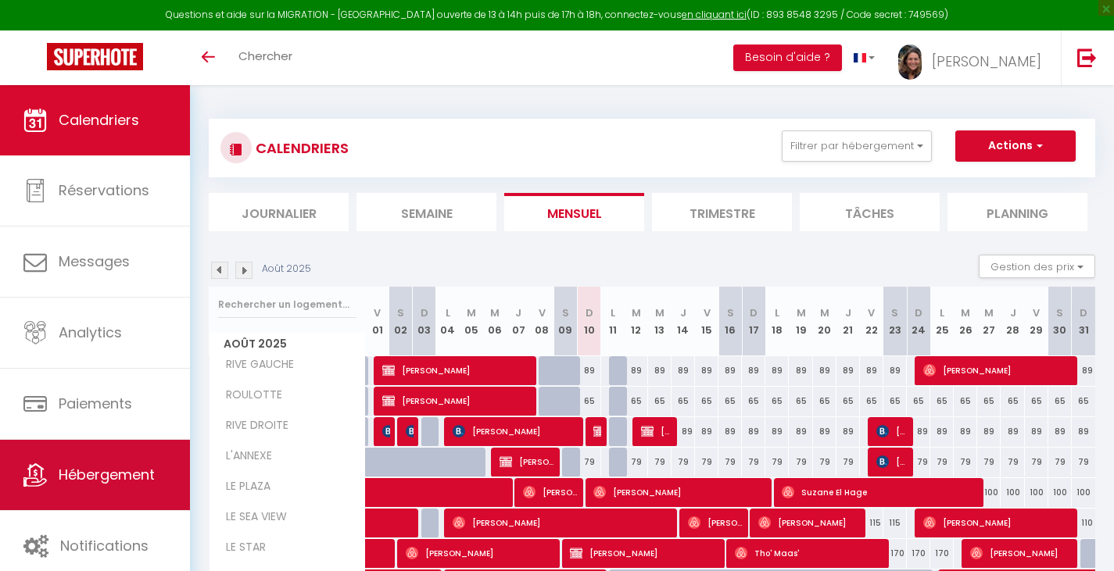
click at [115, 487] on link "Hébergement" at bounding box center [95, 475] width 190 height 70
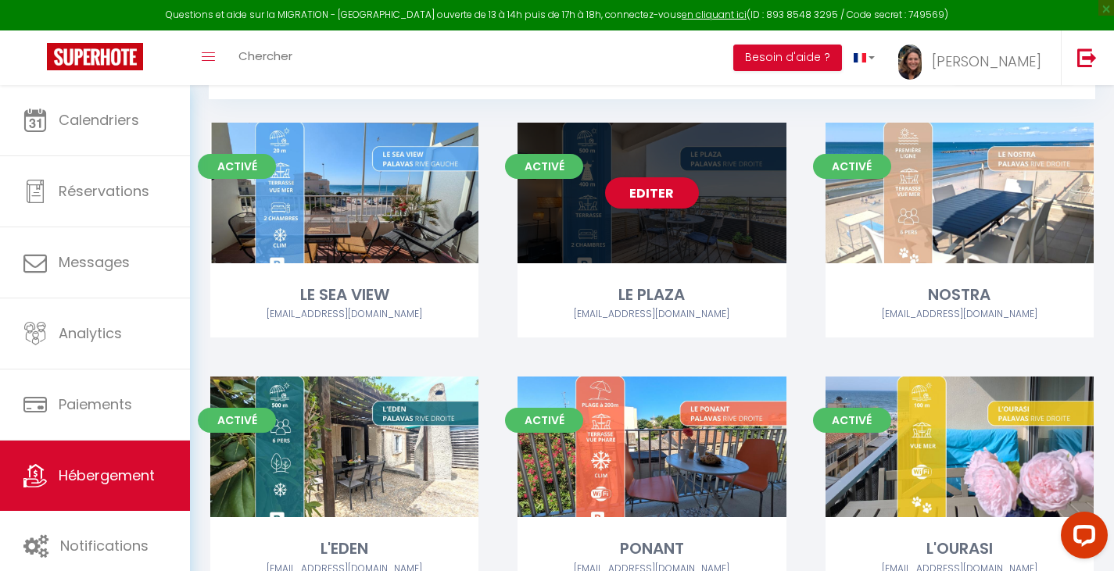
scroll to position [234, 0]
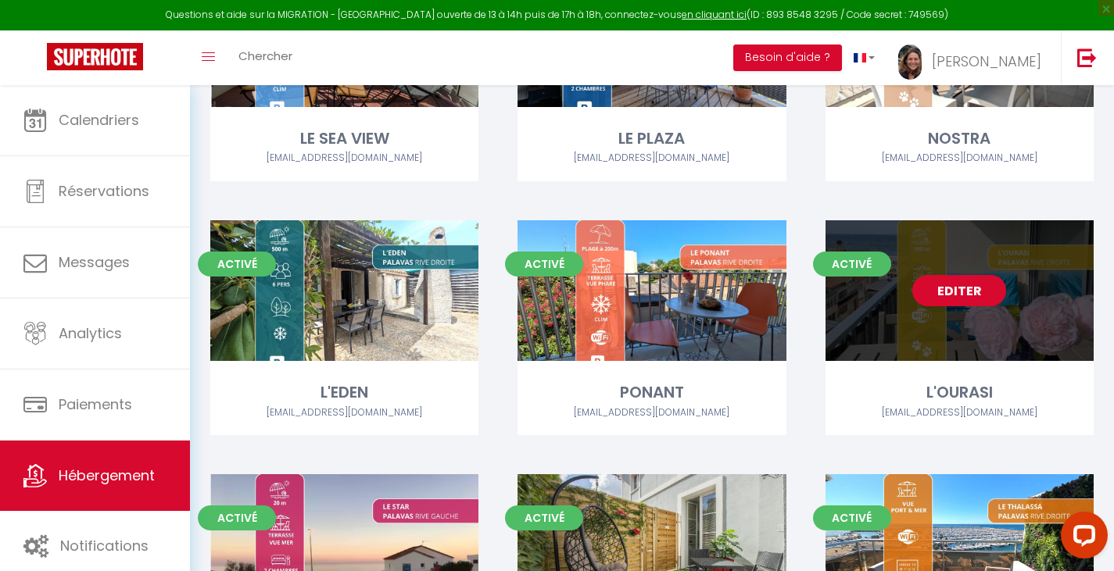
click at [936, 295] on link "Editer" at bounding box center [959, 290] width 94 height 31
select select "3"
select select "2"
select select "1"
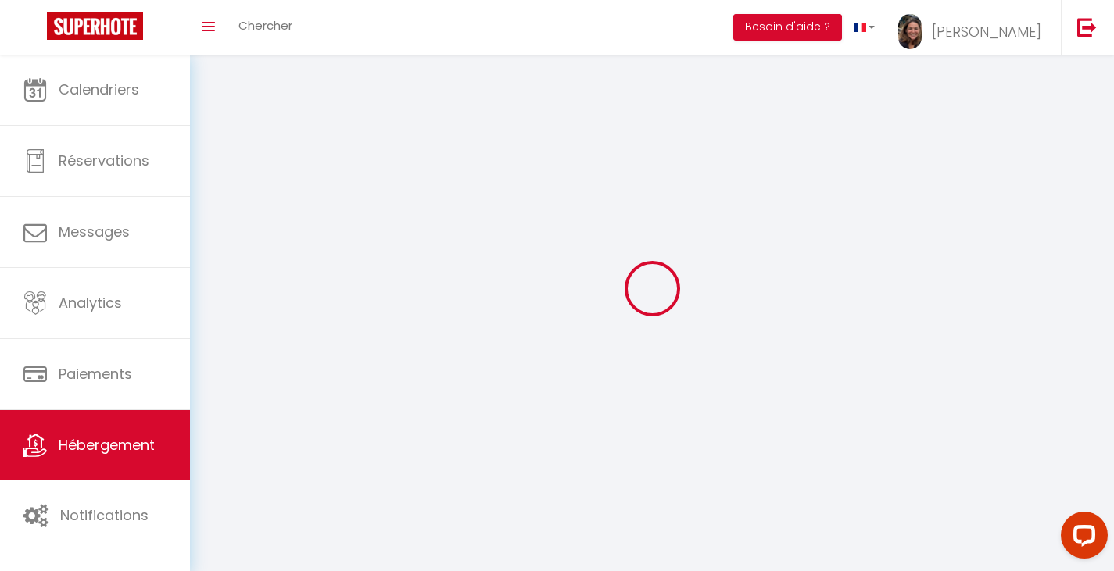
select select
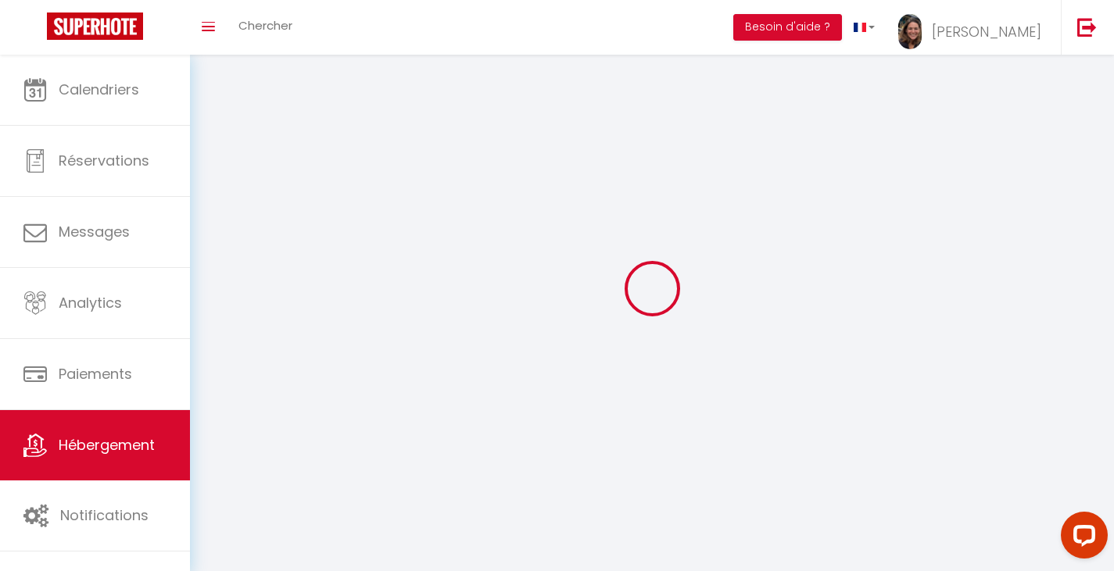
checkbox input "false"
select select
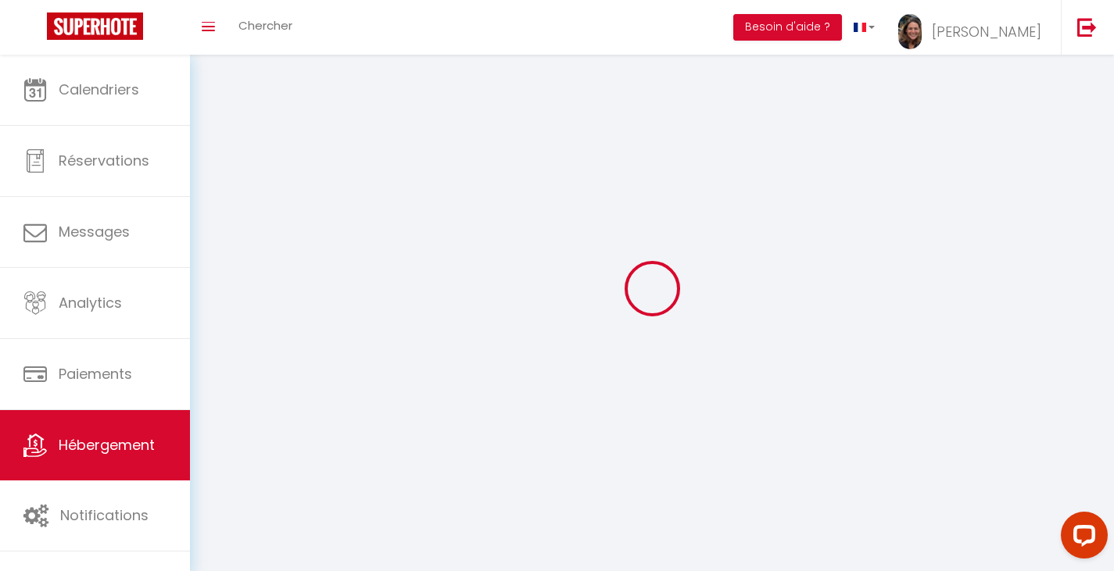
select select
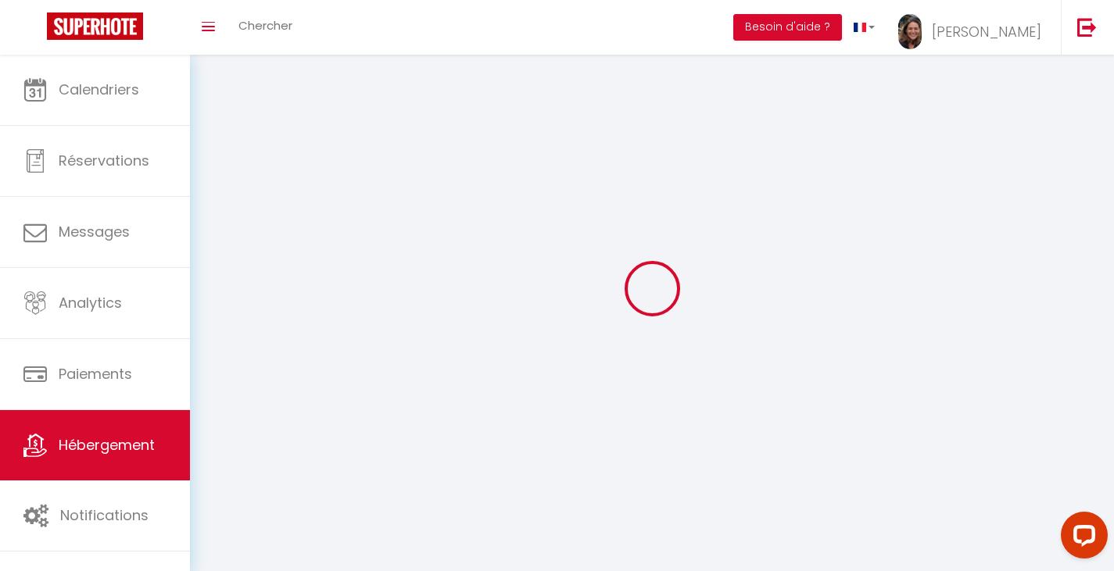
select select
checkbox input "false"
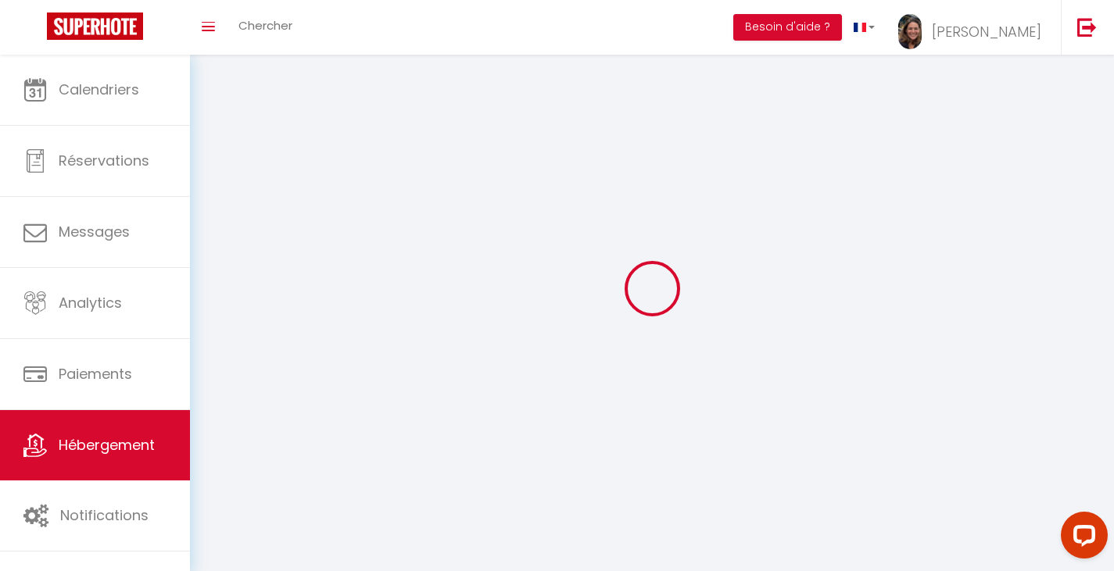
checkbox input "false"
select select
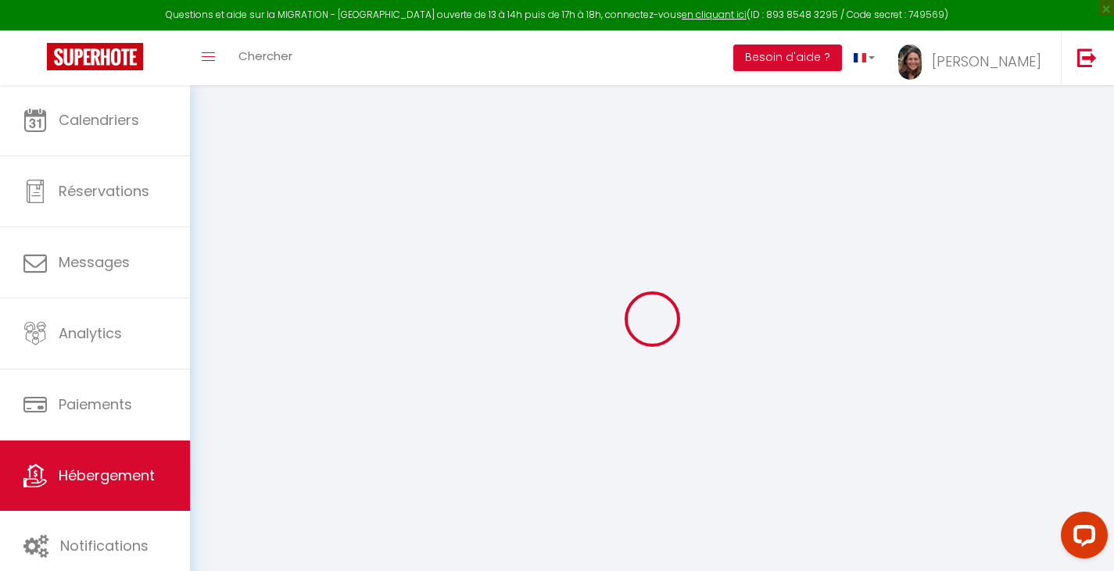
select select
checkbox input "false"
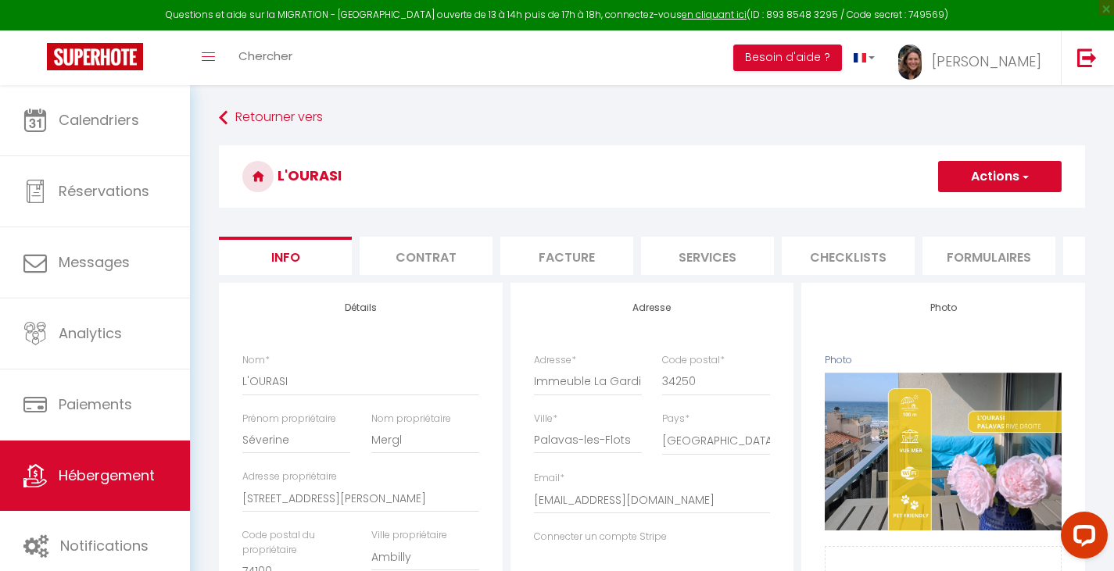
select select
checkbox input "false"
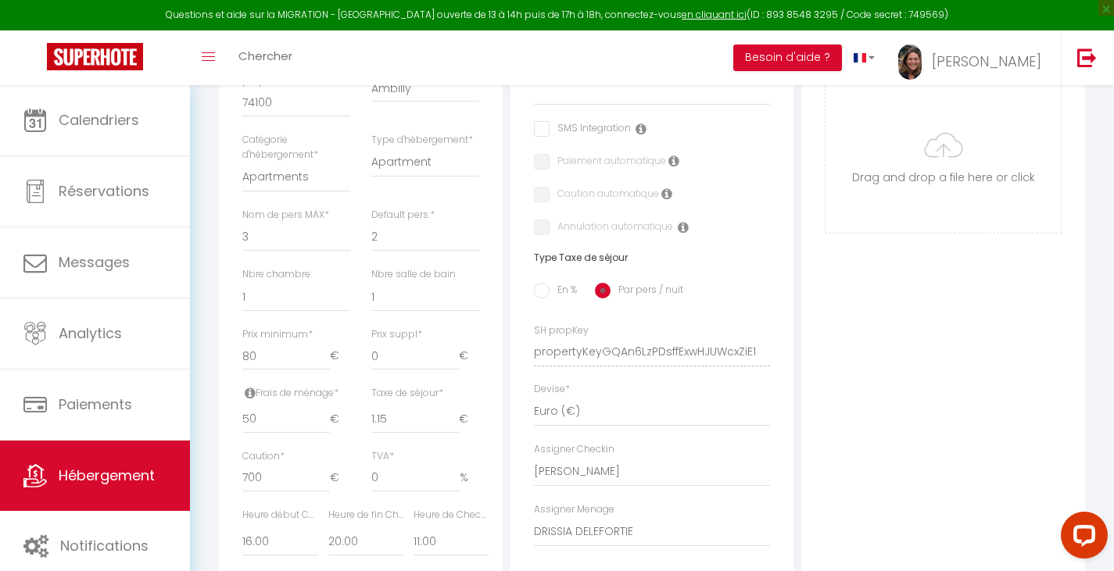
scroll to position [156, 0]
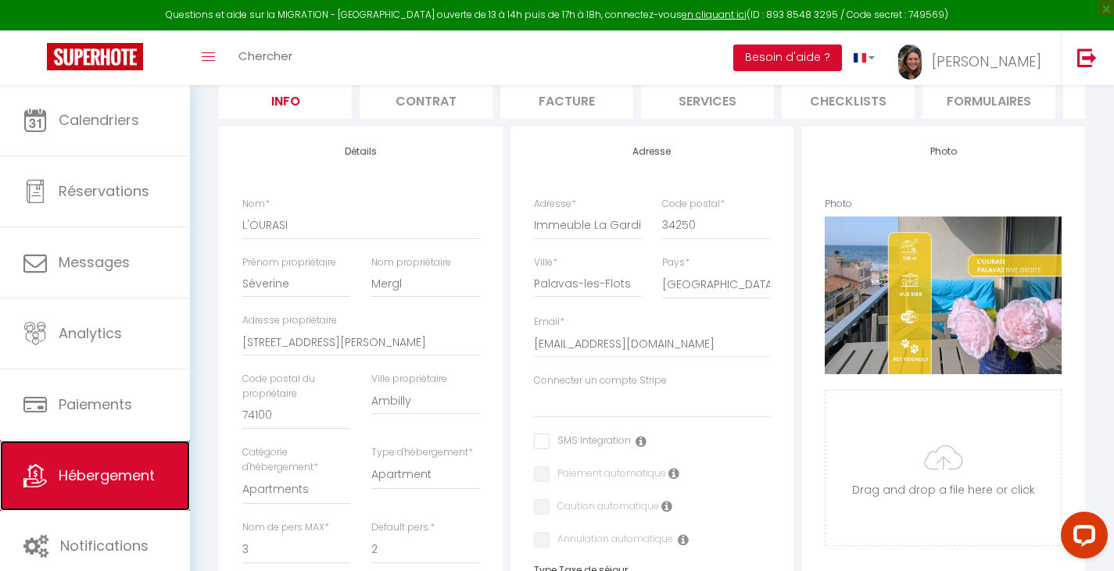
click at [80, 484] on span "Hébergement" at bounding box center [107, 476] width 96 height 20
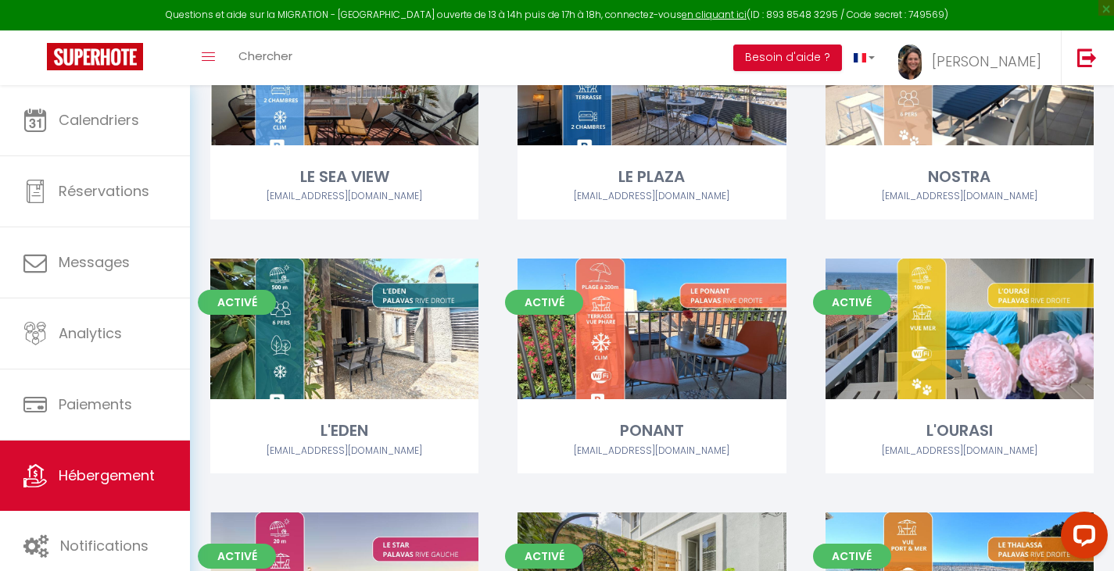
scroll to position [40, 0]
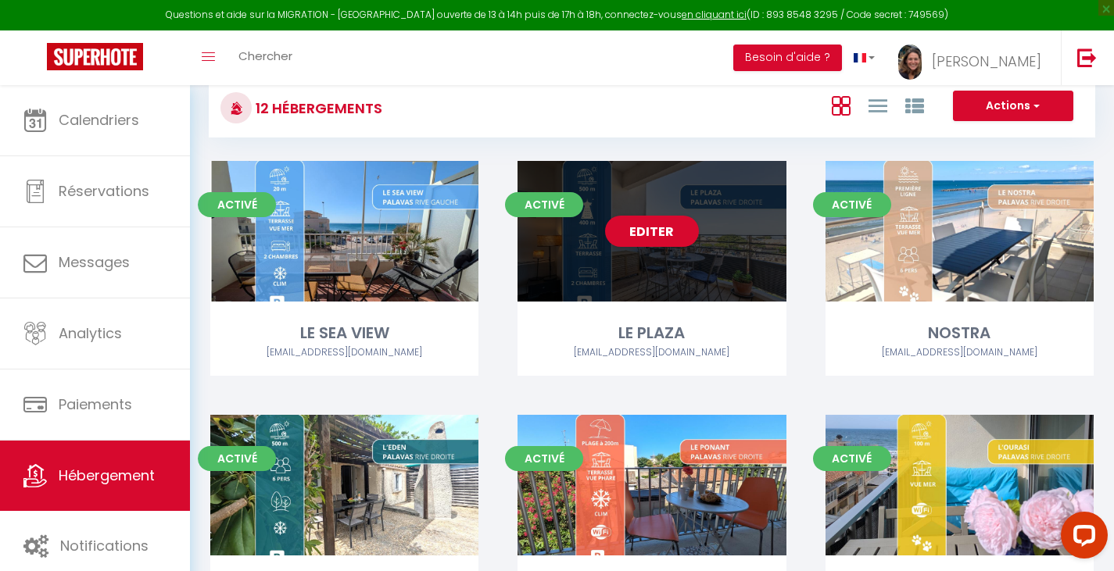
click at [644, 259] on div "Editer" at bounding box center [651, 231] width 268 height 141
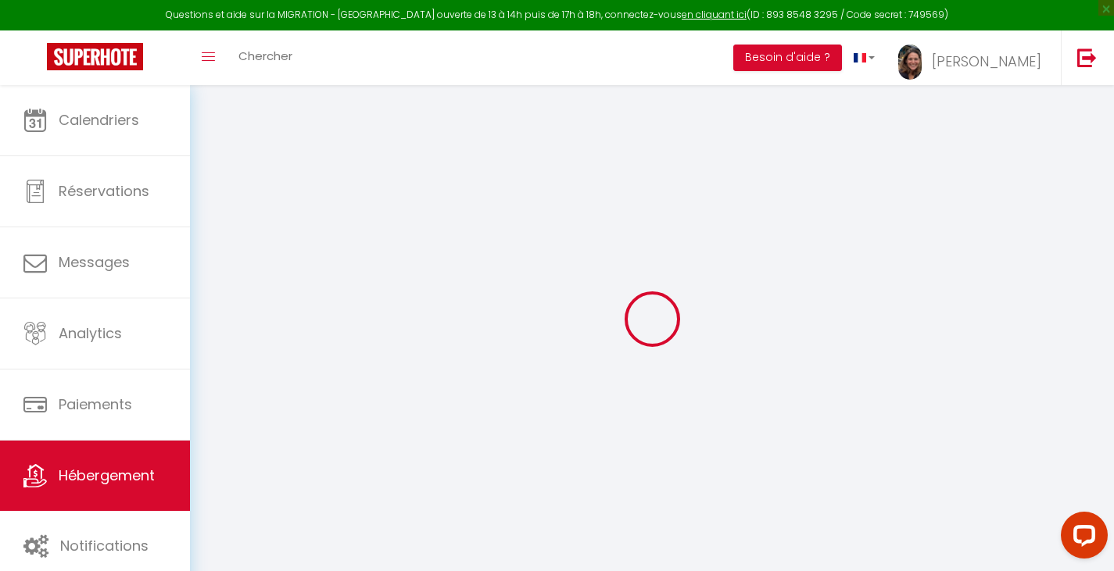
select select
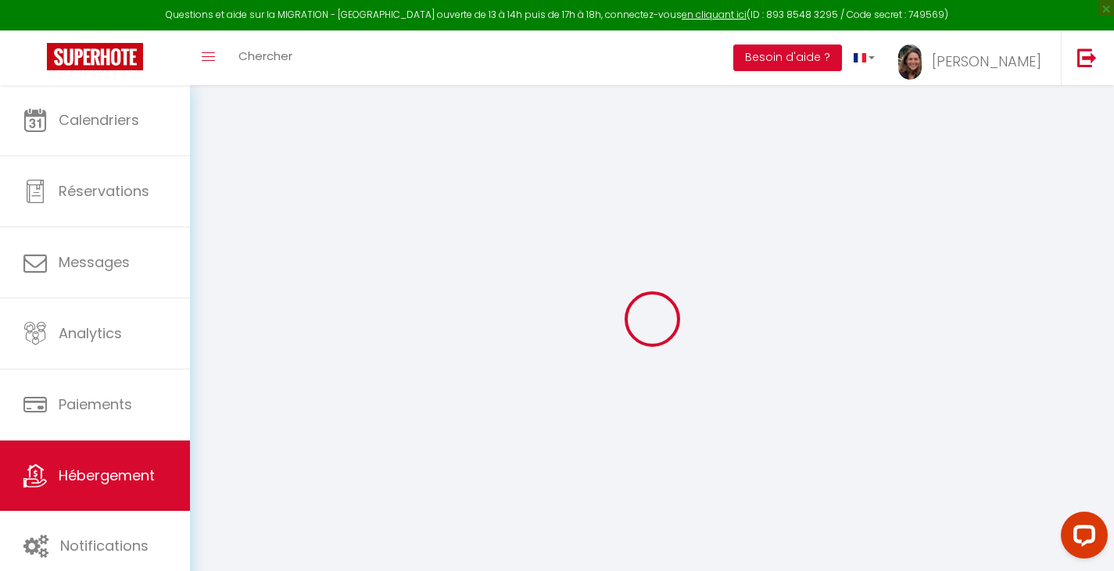
select select
checkbox input "false"
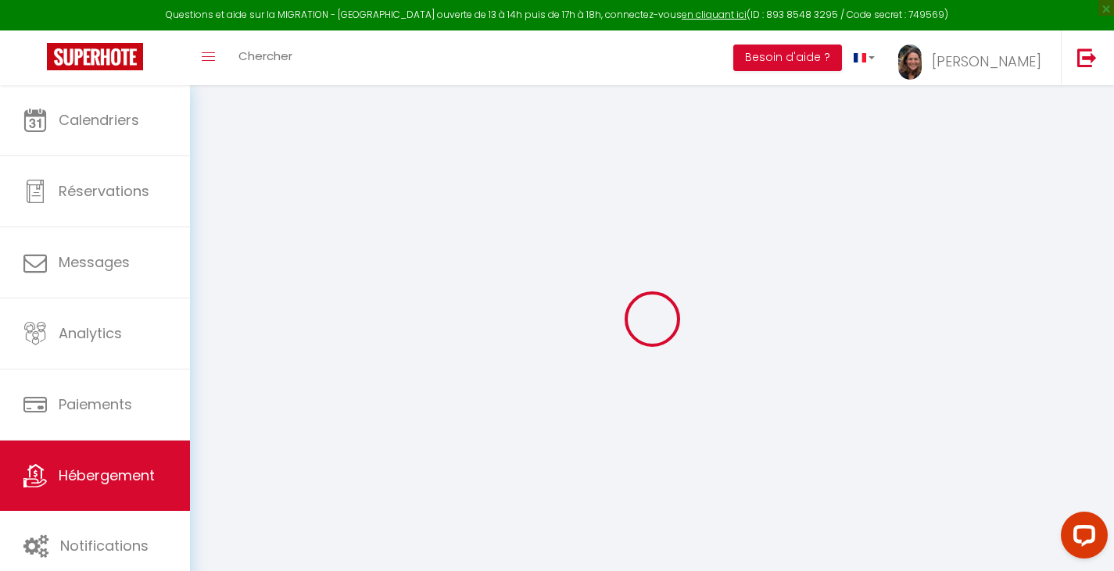
select select
checkbox input "false"
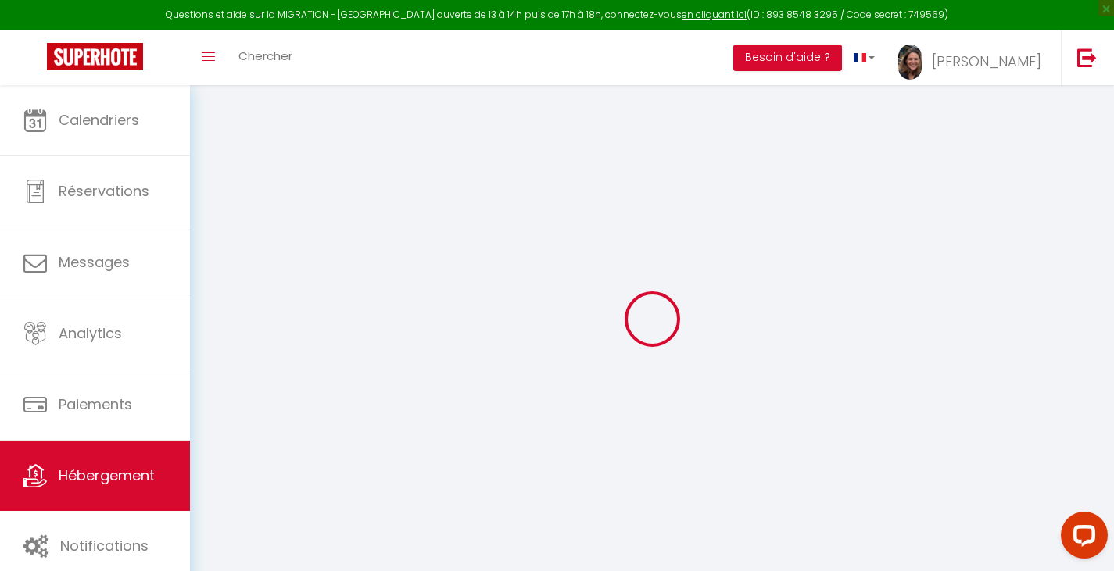
select select "16:00"
select select "20:00"
select select "11:00"
select select "30"
select select "120"
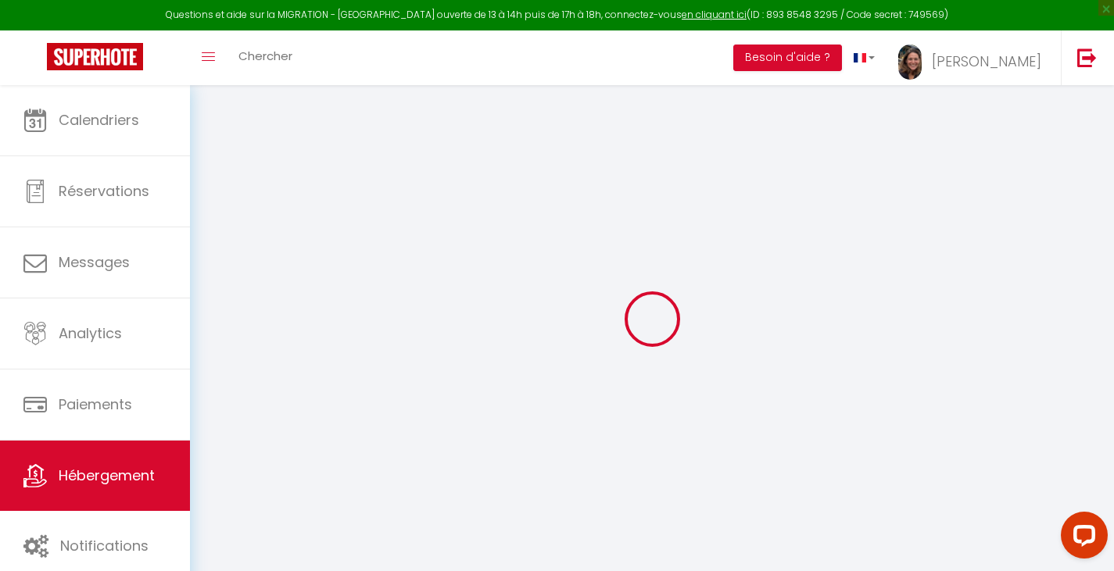
select select "44937"
select select "51021"
select select
checkbox input "false"
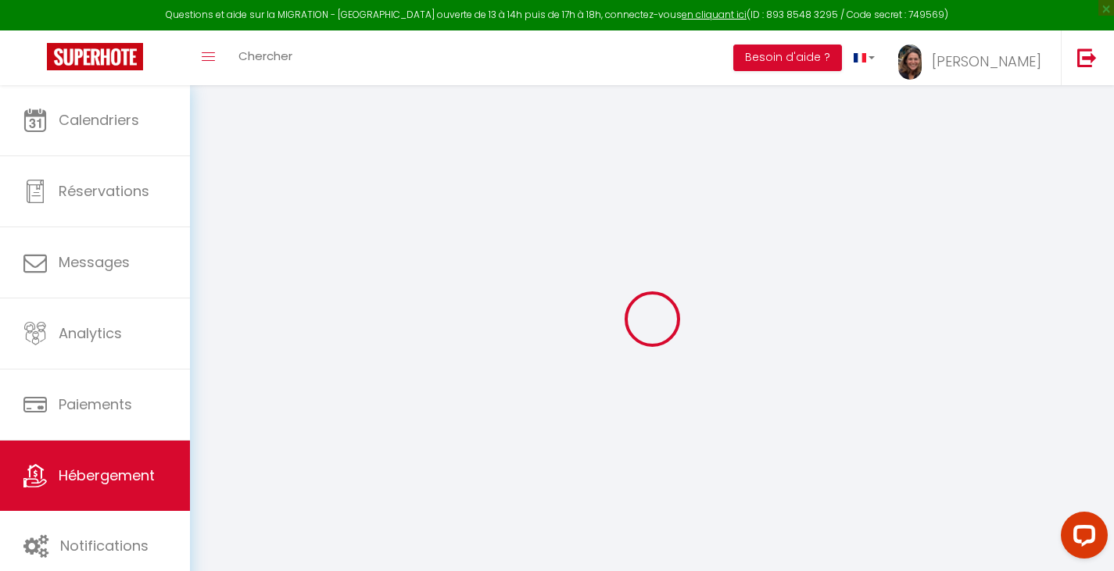
checkbox input "false"
select select
checkbox input "false"
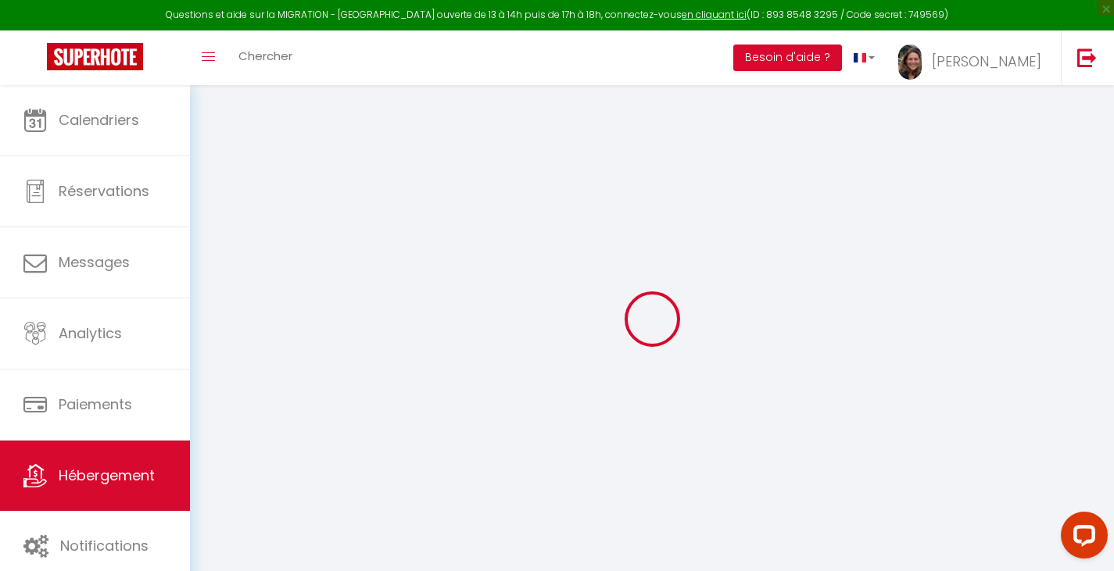
checkbox input "false"
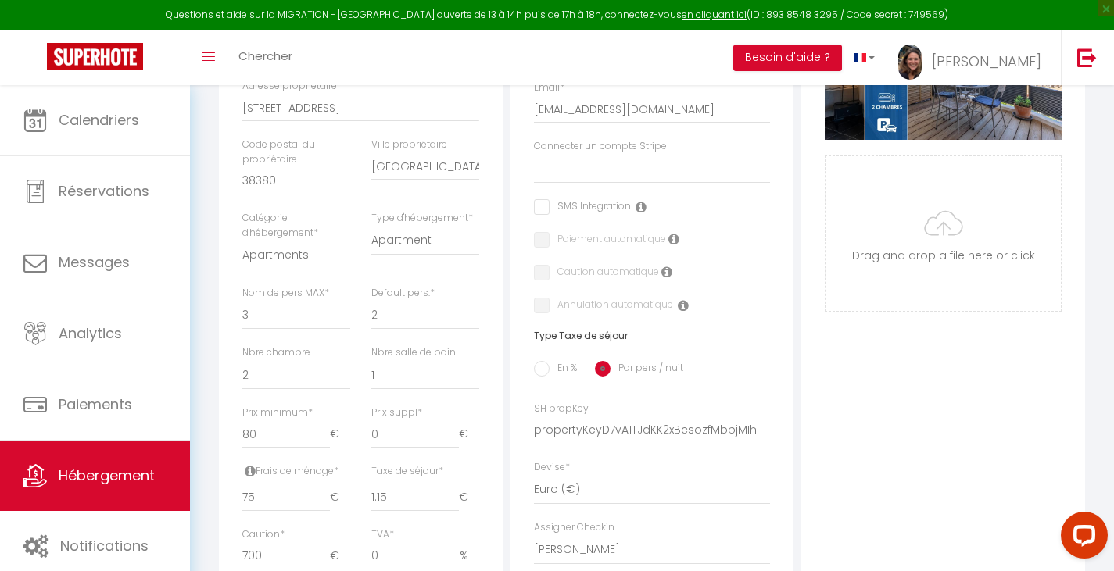
select select
checkbox input "false"
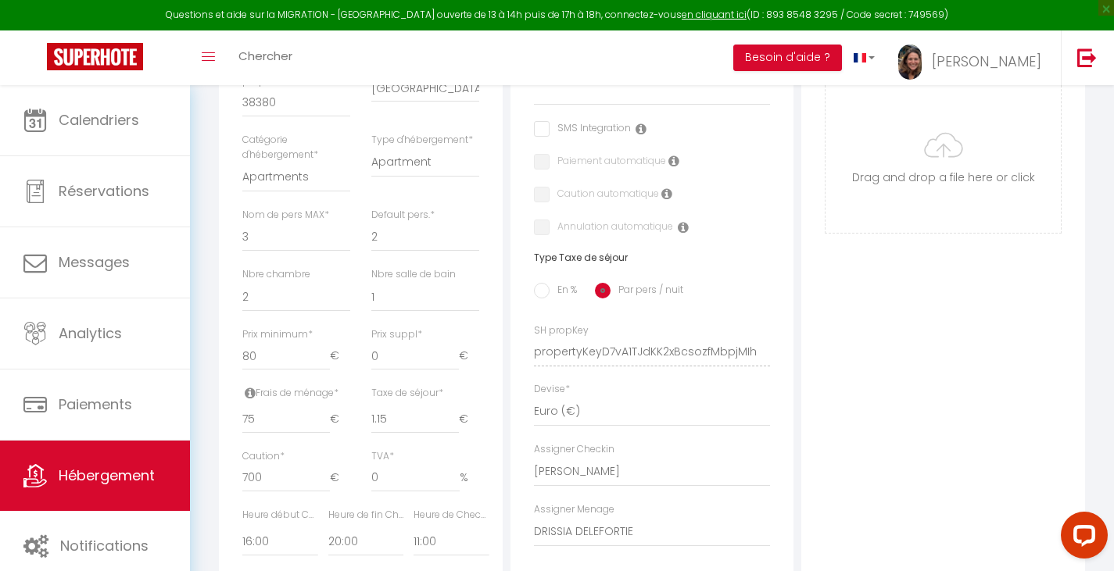
scroll to position [78, 0]
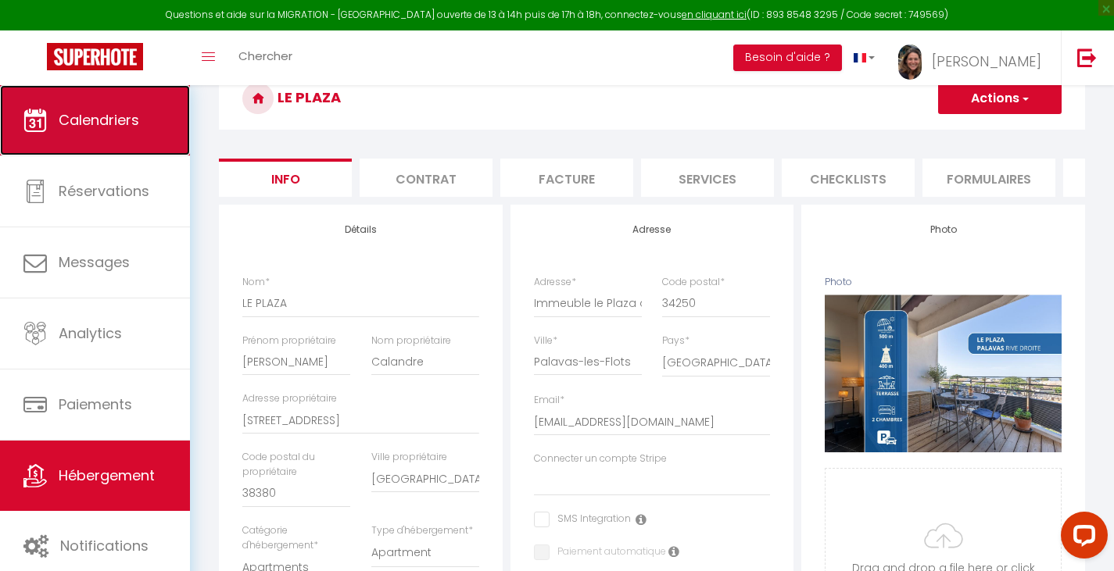
click at [123, 120] on span "Calendriers" at bounding box center [99, 120] width 80 height 20
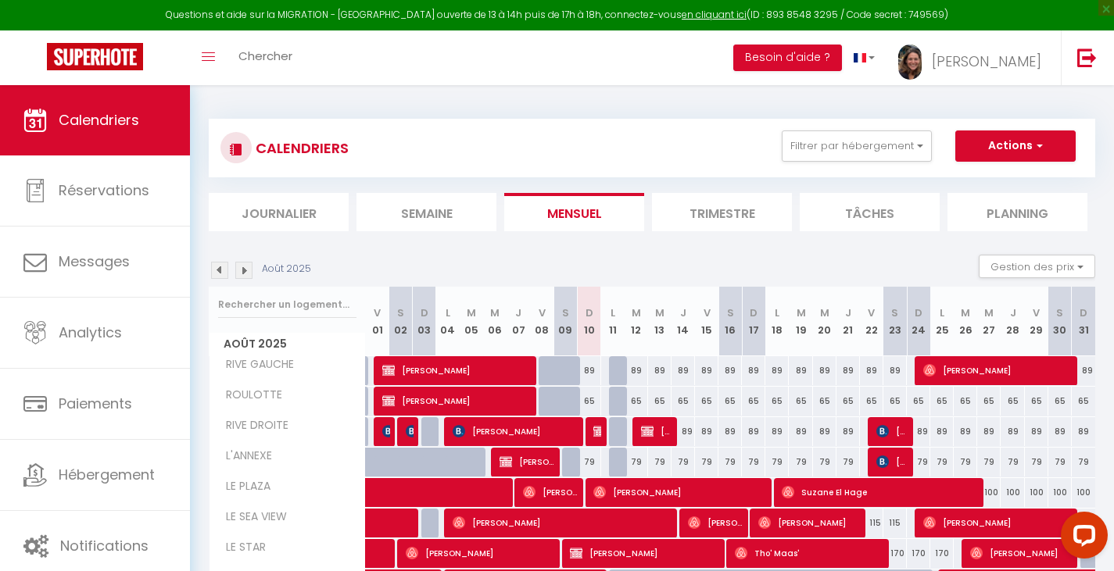
scroll to position [78, 0]
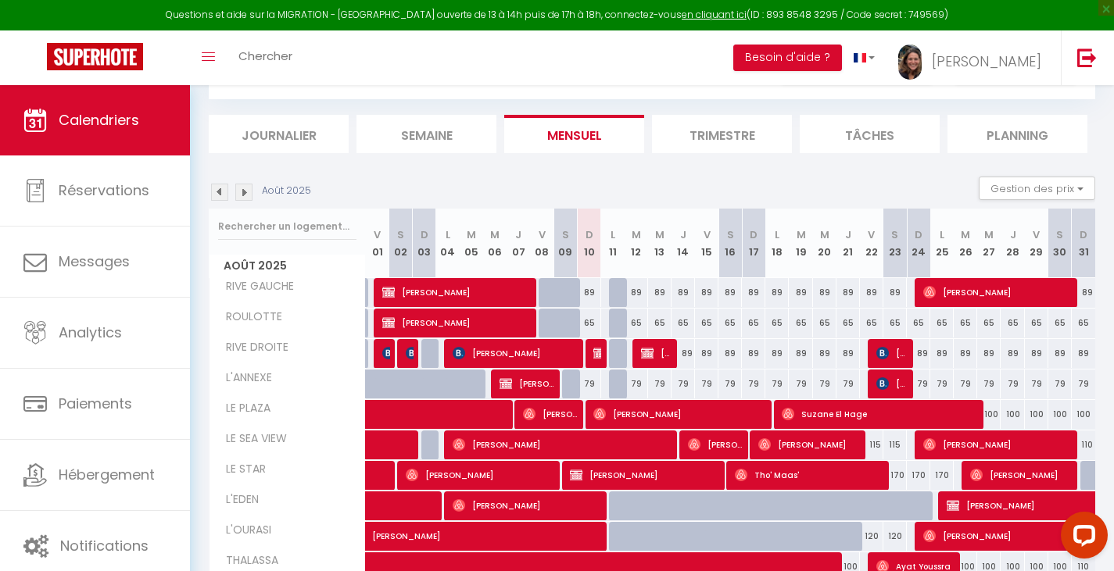
click at [245, 193] on img at bounding box center [243, 192] width 17 height 17
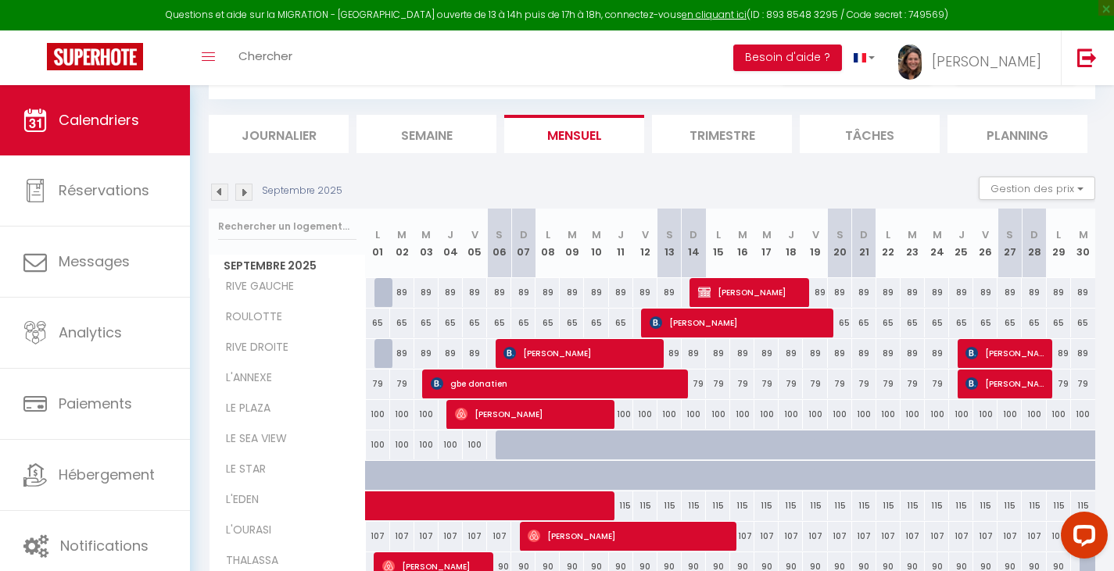
click at [218, 193] on img at bounding box center [219, 192] width 17 height 17
